Goal: Information Seeking & Learning: Learn about a topic

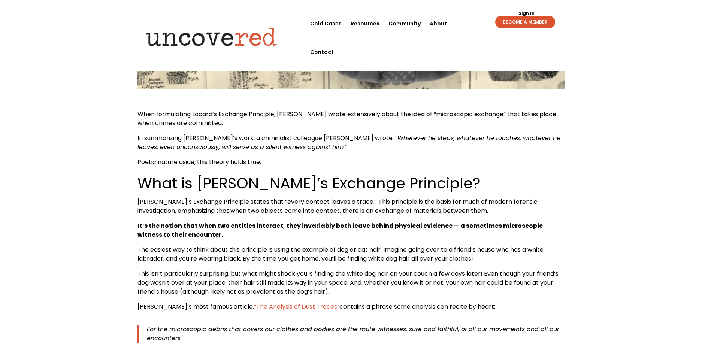
scroll to position [300, 0]
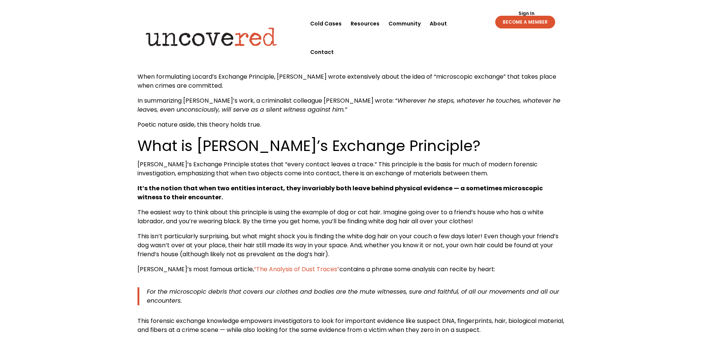
click at [283, 271] on span "“The Analysis of Dust Traces”" at bounding box center [296, 269] width 85 height 9
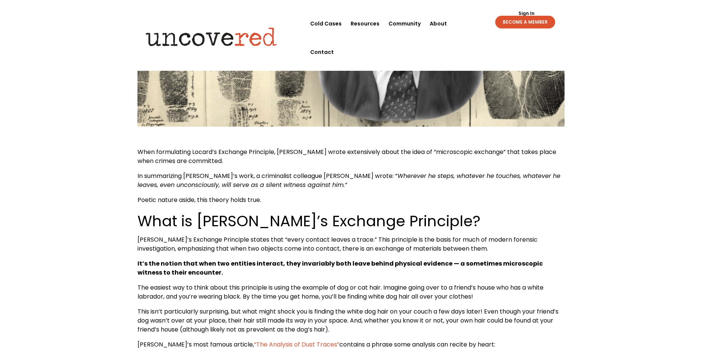
scroll to position [225, 0]
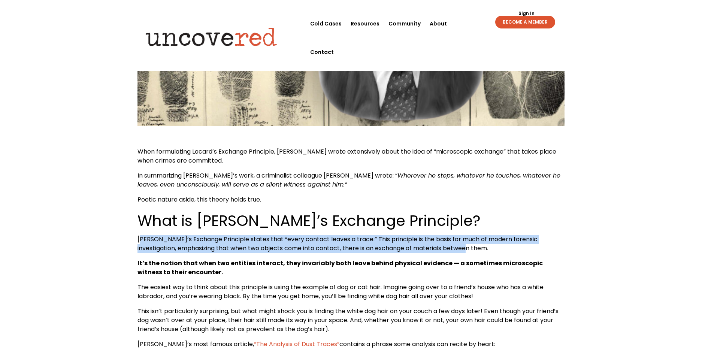
drag, startPoint x: 139, startPoint y: 240, endPoint x: 458, endPoint y: 252, distance: 319.6
click at [458, 252] on p "[PERSON_NAME]’s Exchange Principle states that “every contact leaves a trace.” …" at bounding box center [351, 247] width 427 height 24
click at [161, 242] on span "[PERSON_NAME]’s Exchange Principle states that “every contact leaves a trace.” …" at bounding box center [338, 244] width 400 height 18
drag, startPoint x: 138, startPoint y: 240, endPoint x: 455, endPoint y: 244, distance: 316.8
click at [455, 244] on p "[PERSON_NAME]’s Exchange Principle states that “every contact leaves a trace.” …" at bounding box center [351, 247] width 427 height 24
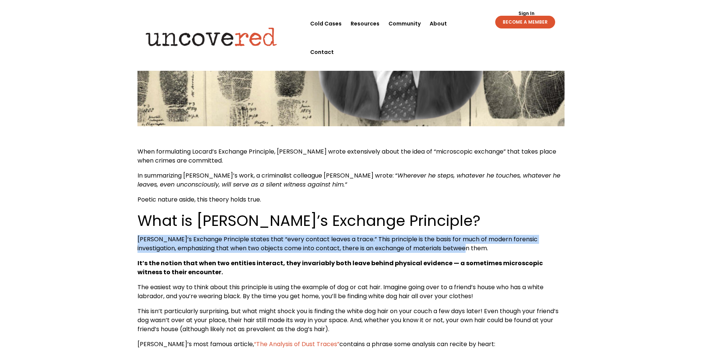
copy span "[PERSON_NAME]’s Exchange Principle states that “every contact leaves a trace.” …"
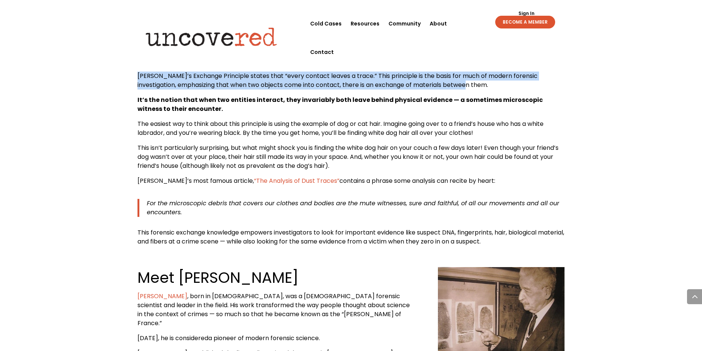
scroll to position [375, 0]
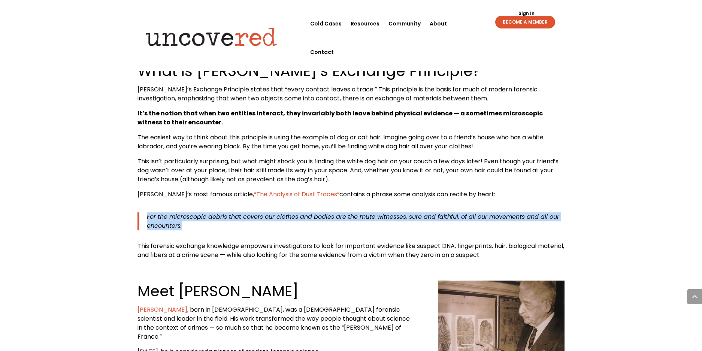
drag, startPoint x: 147, startPoint y: 217, endPoint x: 193, endPoint y: 226, distance: 46.6
click at [193, 226] on p "For the microscopic debris that covers our clothes and bodies are the mute witn…" at bounding box center [356, 222] width 418 height 18
copy span "For the microscopic debris that covers our clothes and bodies are the mute witn…"
